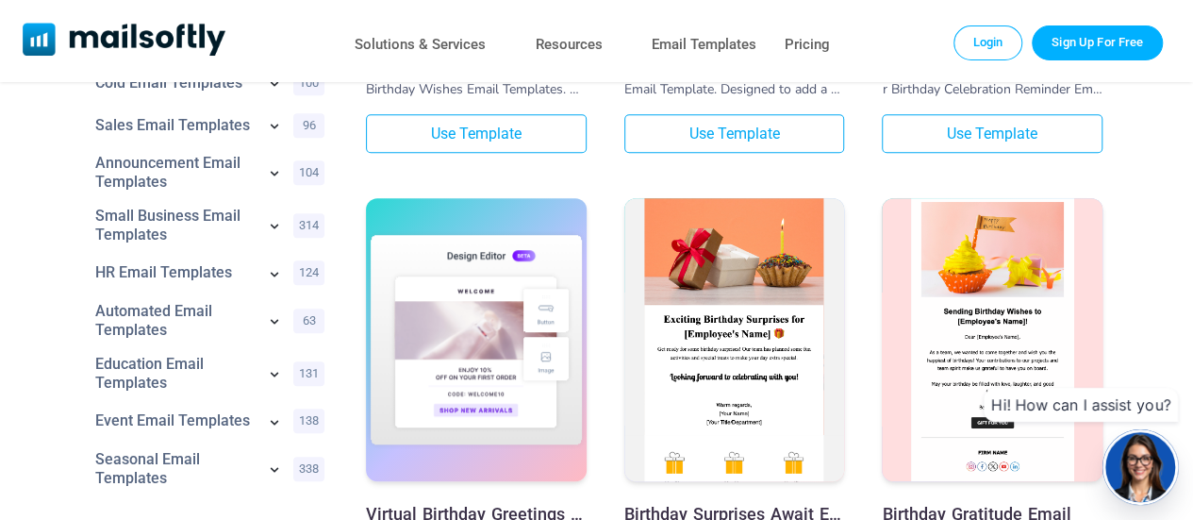
scroll to position [522, 0]
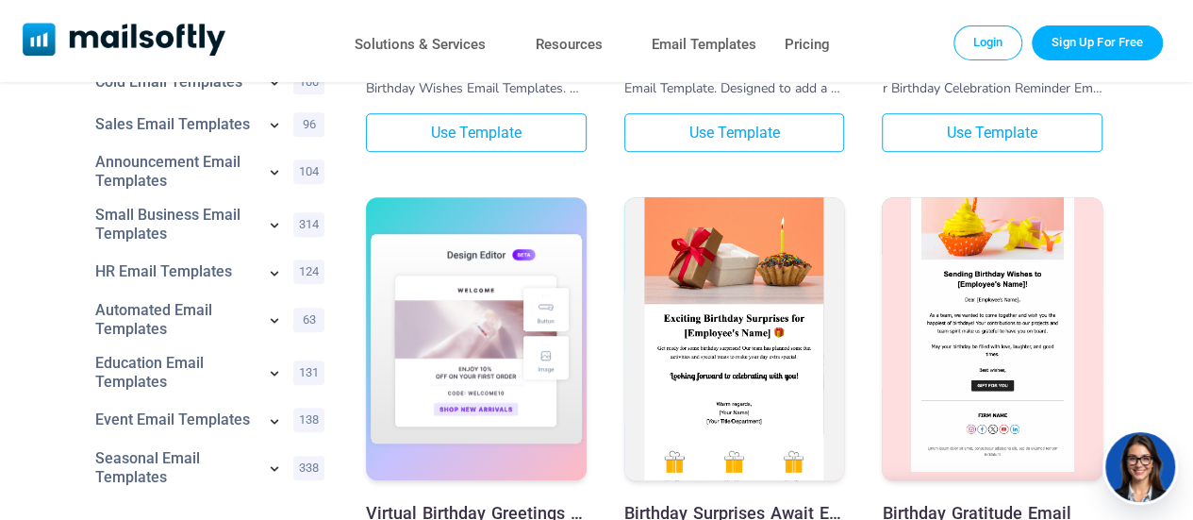
click at [967, 309] on img at bounding box center [992, 302] width 221 height 363
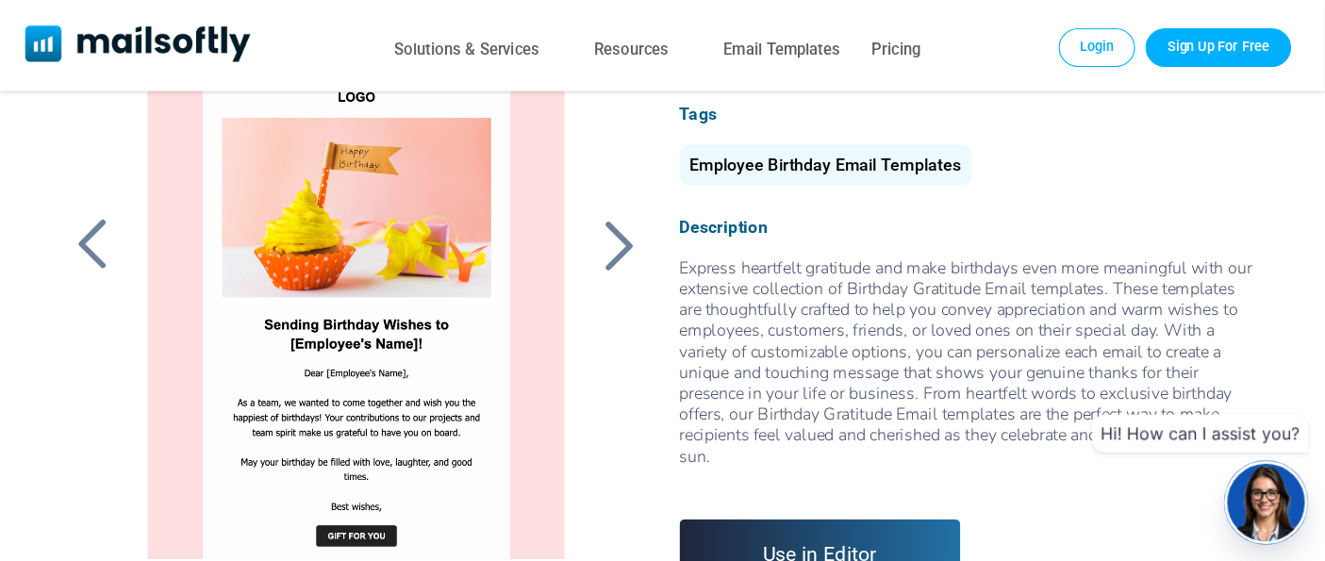
scroll to position [137, 0]
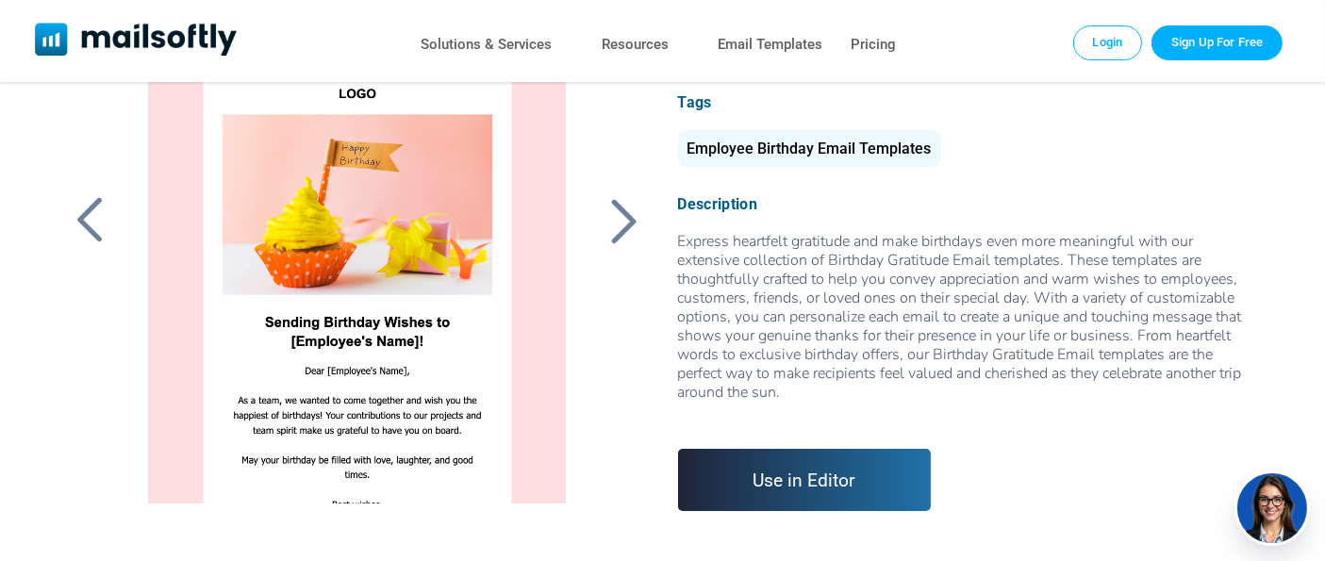
drag, startPoint x: 1109, startPoint y: 4, endPoint x: 637, endPoint y: 524, distance: 702.3
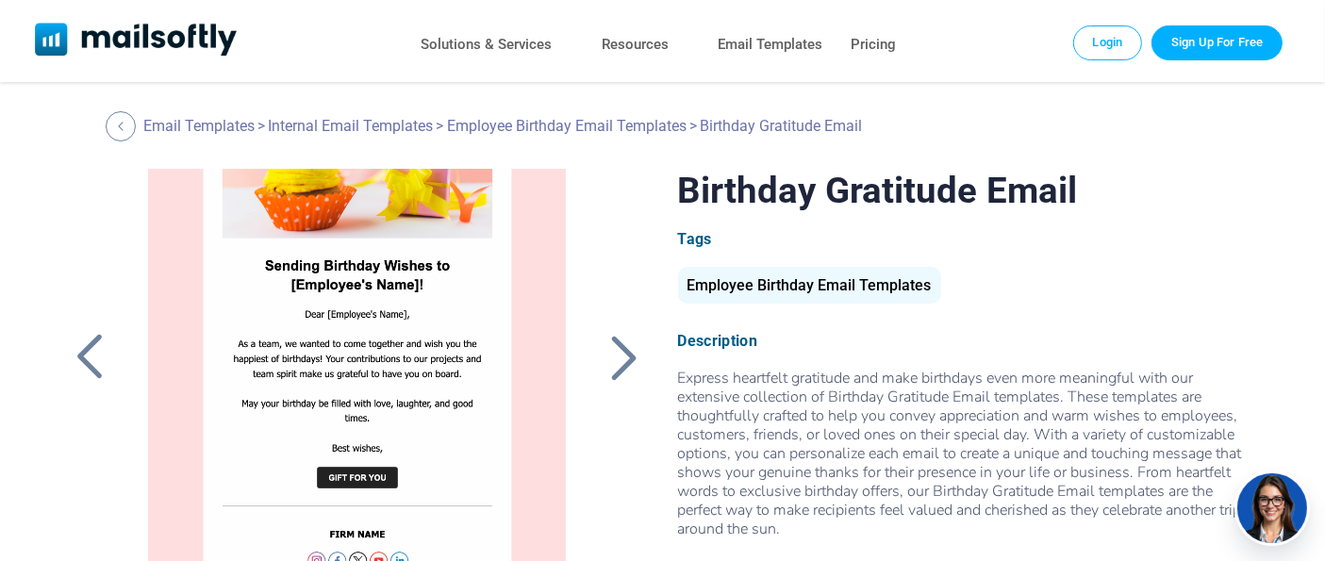
scroll to position [115, 0]
